Goal: Obtain resource: Download file/media

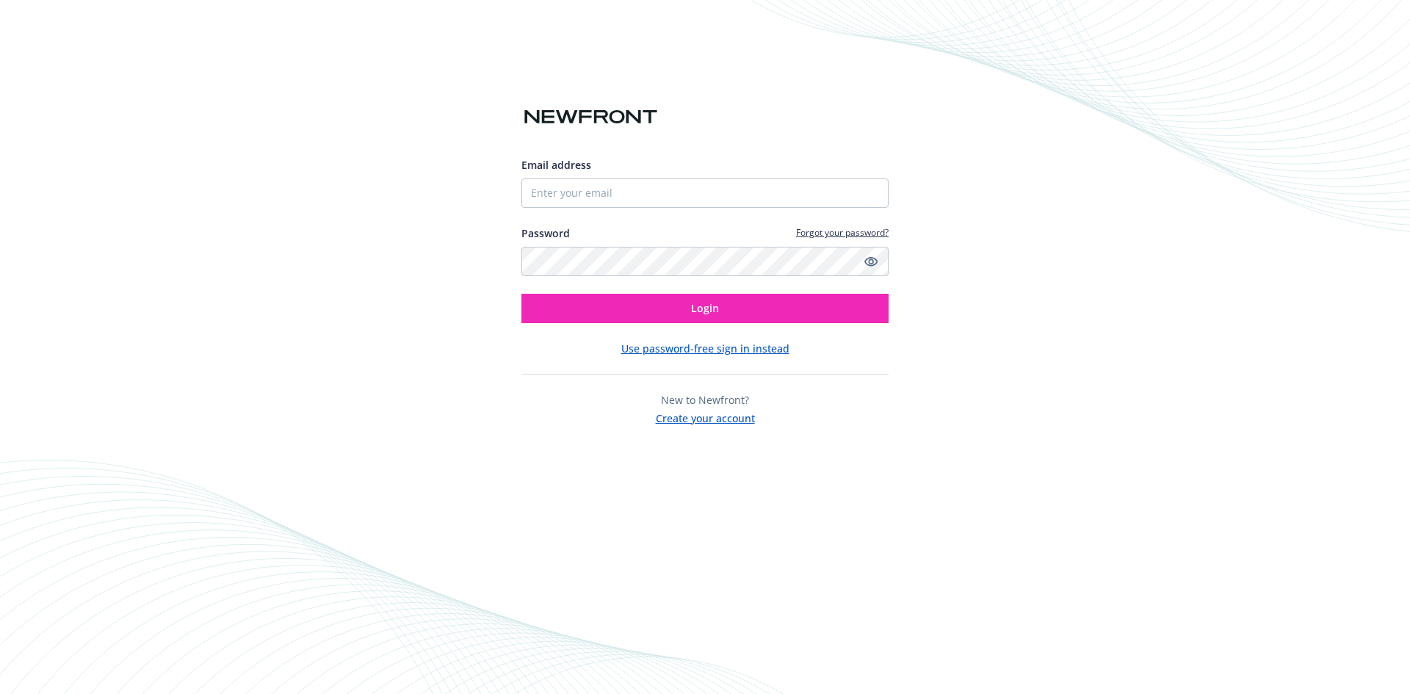
type input "[PERSON_NAME][EMAIL_ADDRESS][PERSON_NAME][DOMAIN_NAME]"
click at [522, 294] on button "Login" at bounding box center [705, 308] width 367 height 29
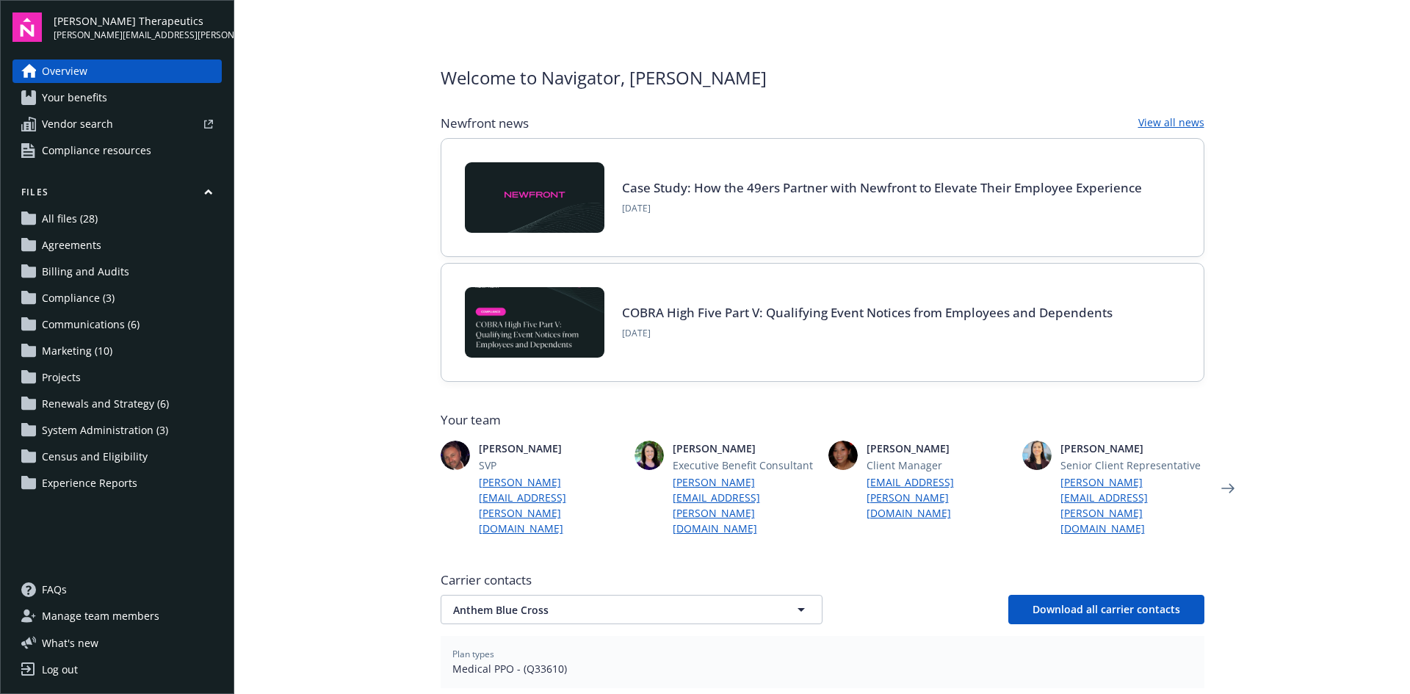
click at [86, 219] on span "All files (28)" at bounding box center [70, 219] width 56 height 24
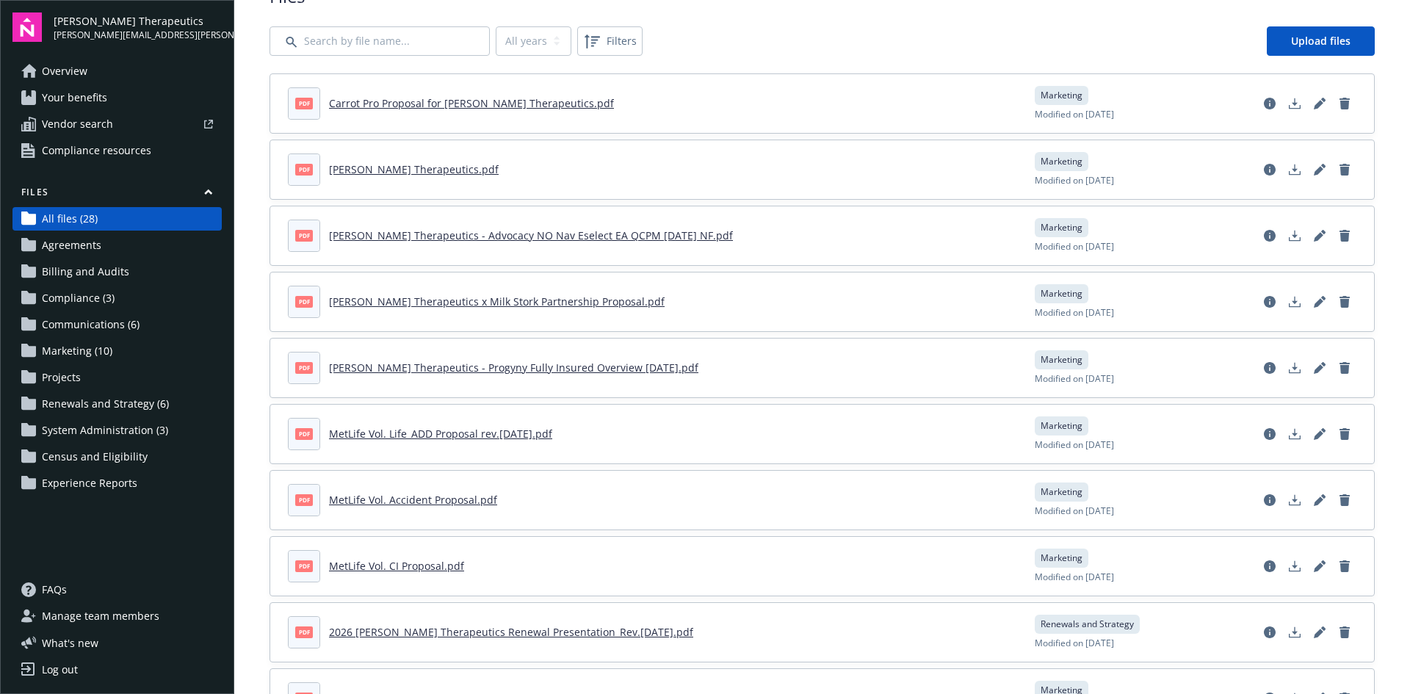
scroll to position [73, 0]
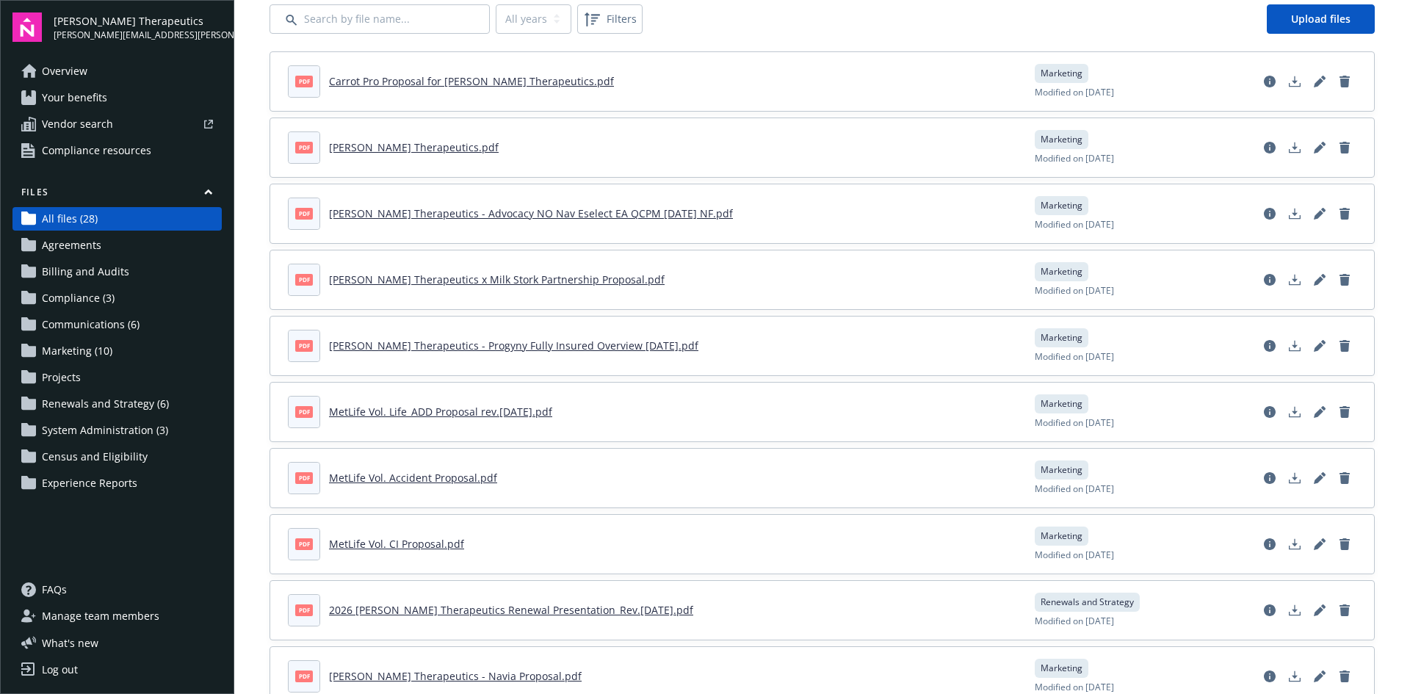
click at [464, 608] on link "2026 [PERSON_NAME] Therapeutics Renewal Presentation_Rev.[DATE].pdf" at bounding box center [511, 610] width 364 height 14
